Goal: Transaction & Acquisition: Purchase product/service

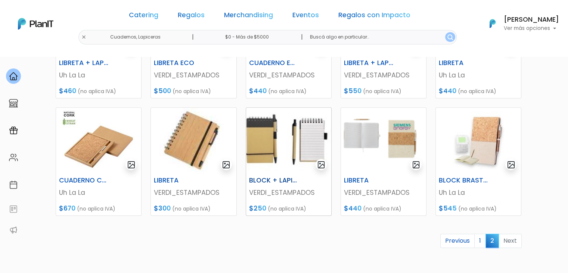
click at [280, 132] on img at bounding box center [288, 141] width 85 height 66
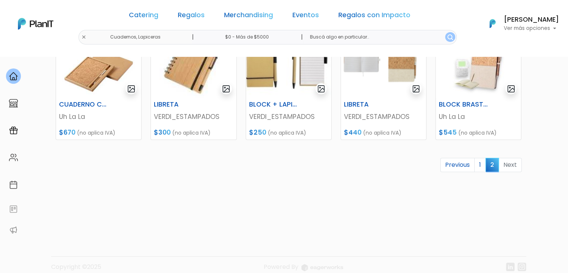
scroll to position [372, 0]
click at [292, 95] on img at bounding box center [288, 64] width 85 height 66
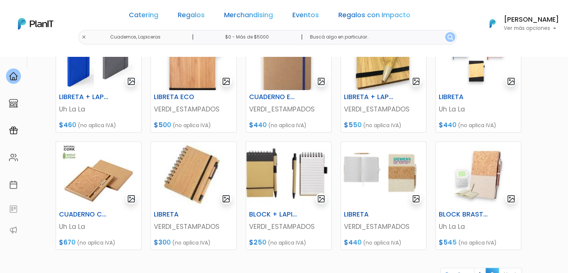
scroll to position [267, 0]
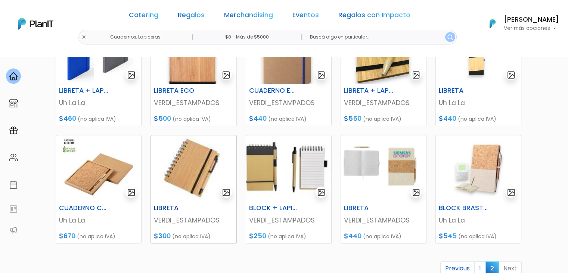
click at [174, 163] on img at bounding box center [193, 168] width 85 height 66
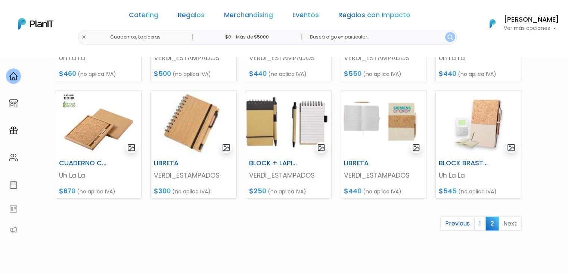
scroll to position [318, 0]
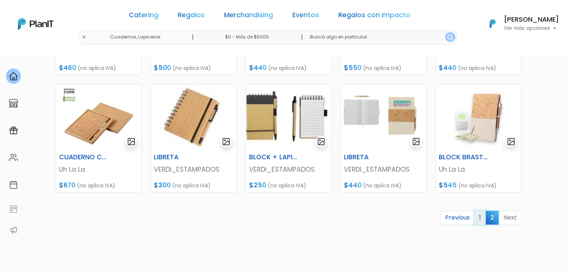
click at [484, 214] on link "1" at bounding box center [480, 217] width 12 height 14
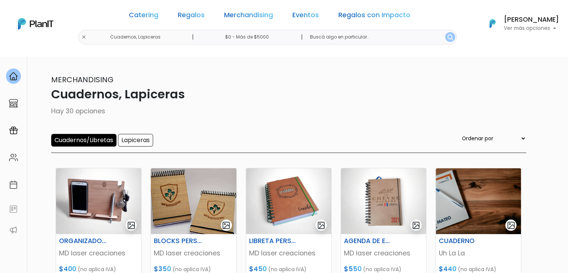
click at [103, 37] on div "Catering Regalos Merchandising Eventos Regalos con Impacto Cuadernos, Lapiceras…" at bounding box center [284, 23] width 568 height 41
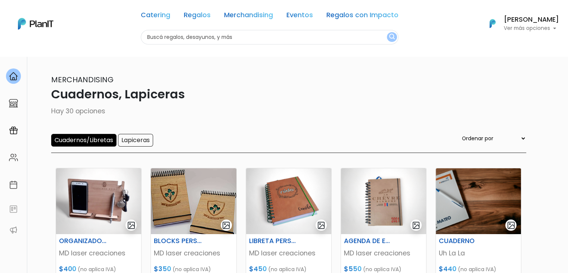
click at [154, 36] on input "text" at bounding box center [270, 37] width 258 height 15
type input "ame"
click at [387, 32] on button "submit" at bounding box center [392, 37] width 10 height 10
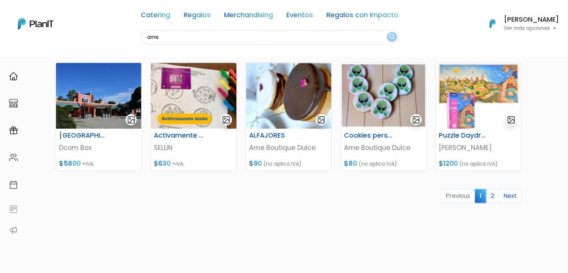
scroll to position [328, 0]
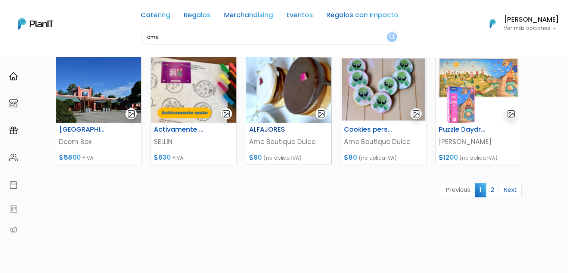
click at [257, 110] on img at bounding box center [288, 90] width 85 height 66
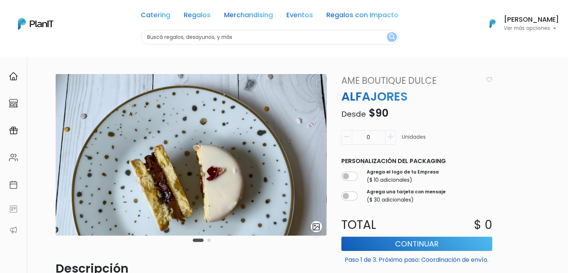
scroll to position [168, 0]
click at [550, 21] on h6 "[PERSON_NAME]" at bounding box center [531, 19] width 55 height 7
click at [509, 111] on link "Cerrar Sesión" at bounding box center [526, 110] width 66 height 15
